Goal: Task Accomplishment & Management: Use online tool/utility

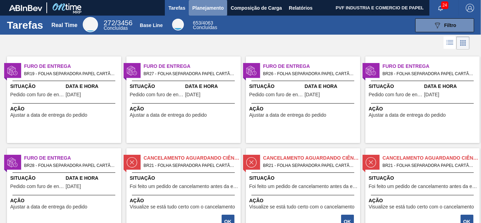
click at [214, 4] on span "Planejamento" at bounding box center [207, 8] width 31 height 8
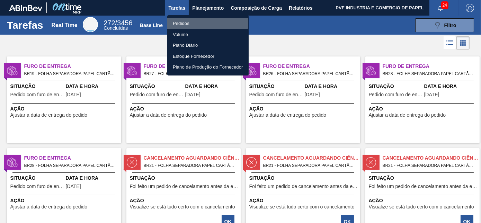
click at [180, 21] on li "Pedidos" at bounding box center [207, 23] width 81 height 11
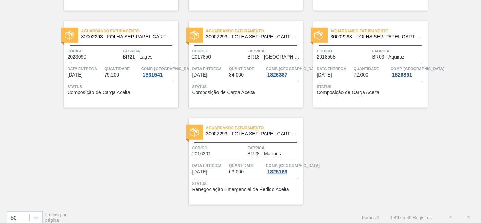
scroll to position [1501, 0]
